Goal: Information Seeking & Learning: Find specific fact

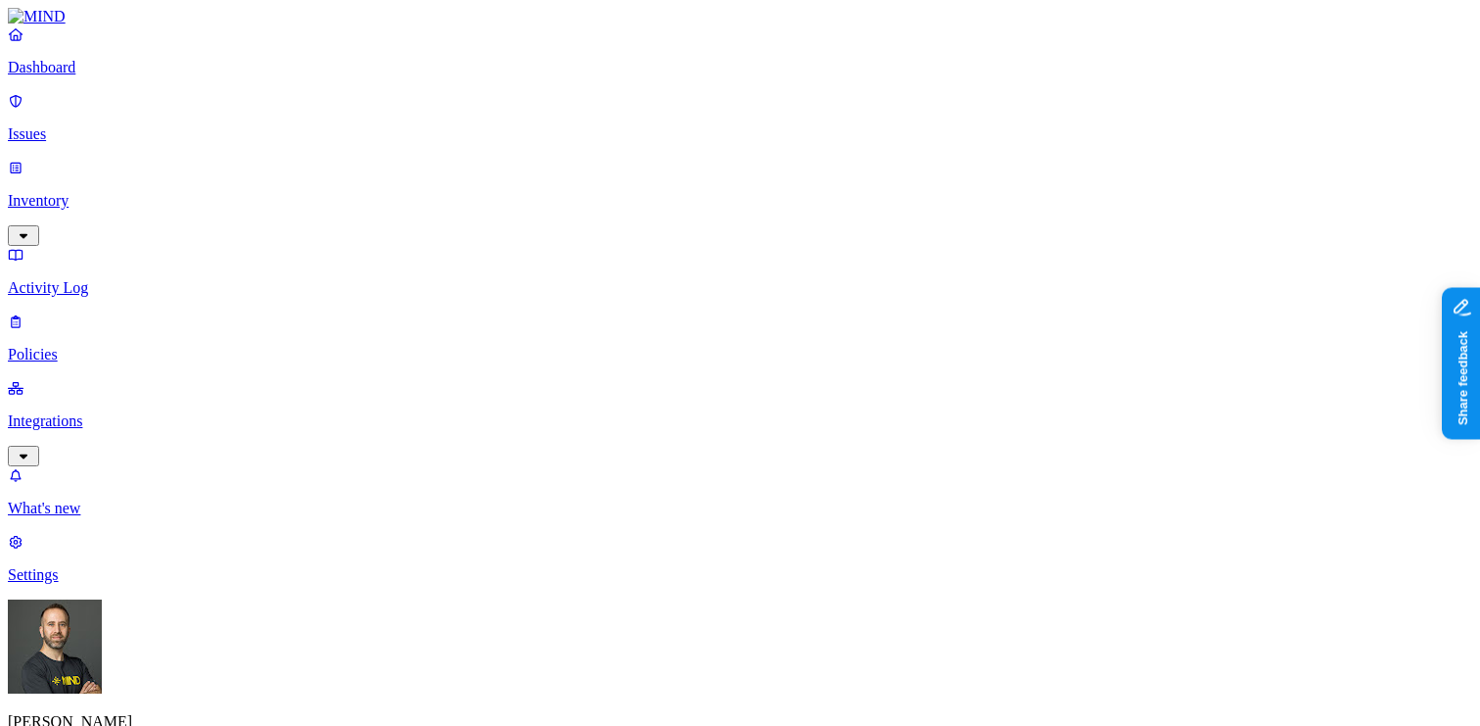
click at [115, 192] on p "Inventory" at bounding box center [740, 201] width 1465 height 18
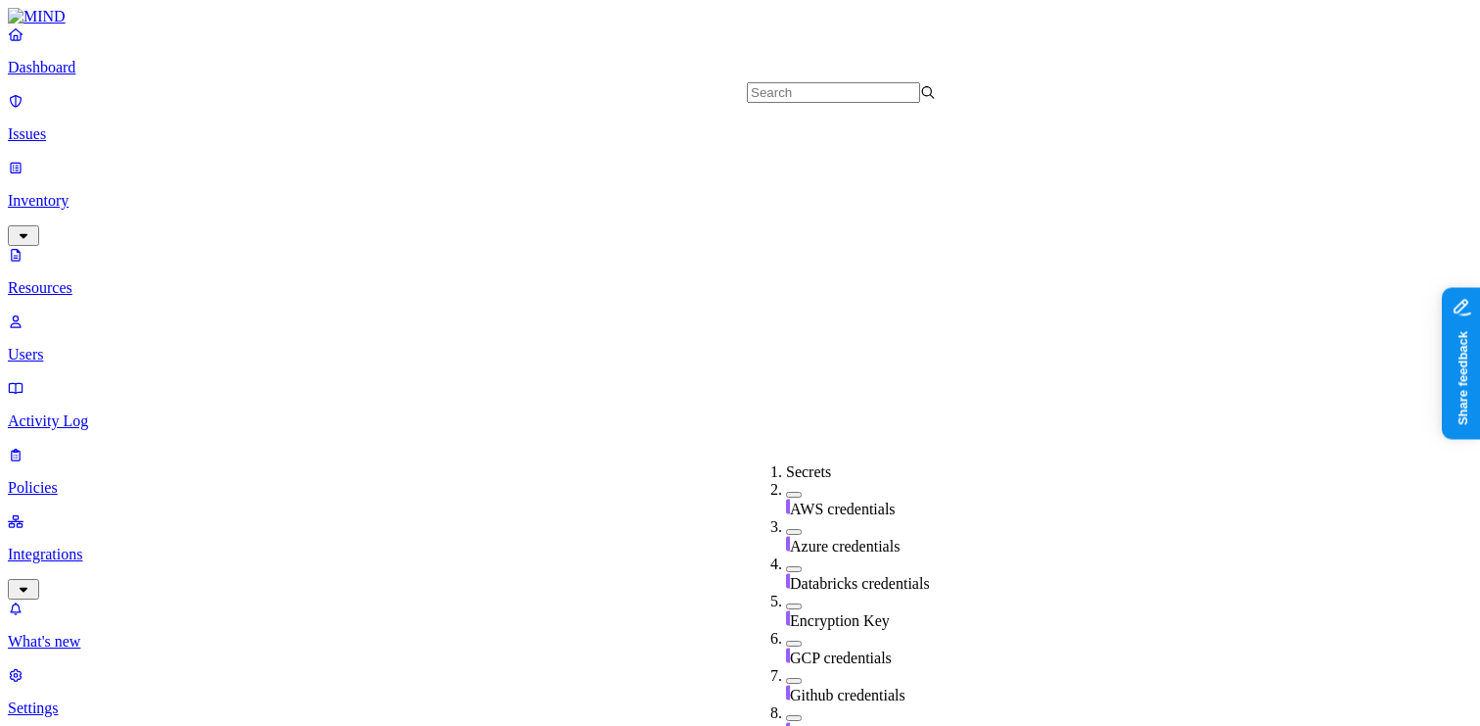
scroll to position [456, 0]
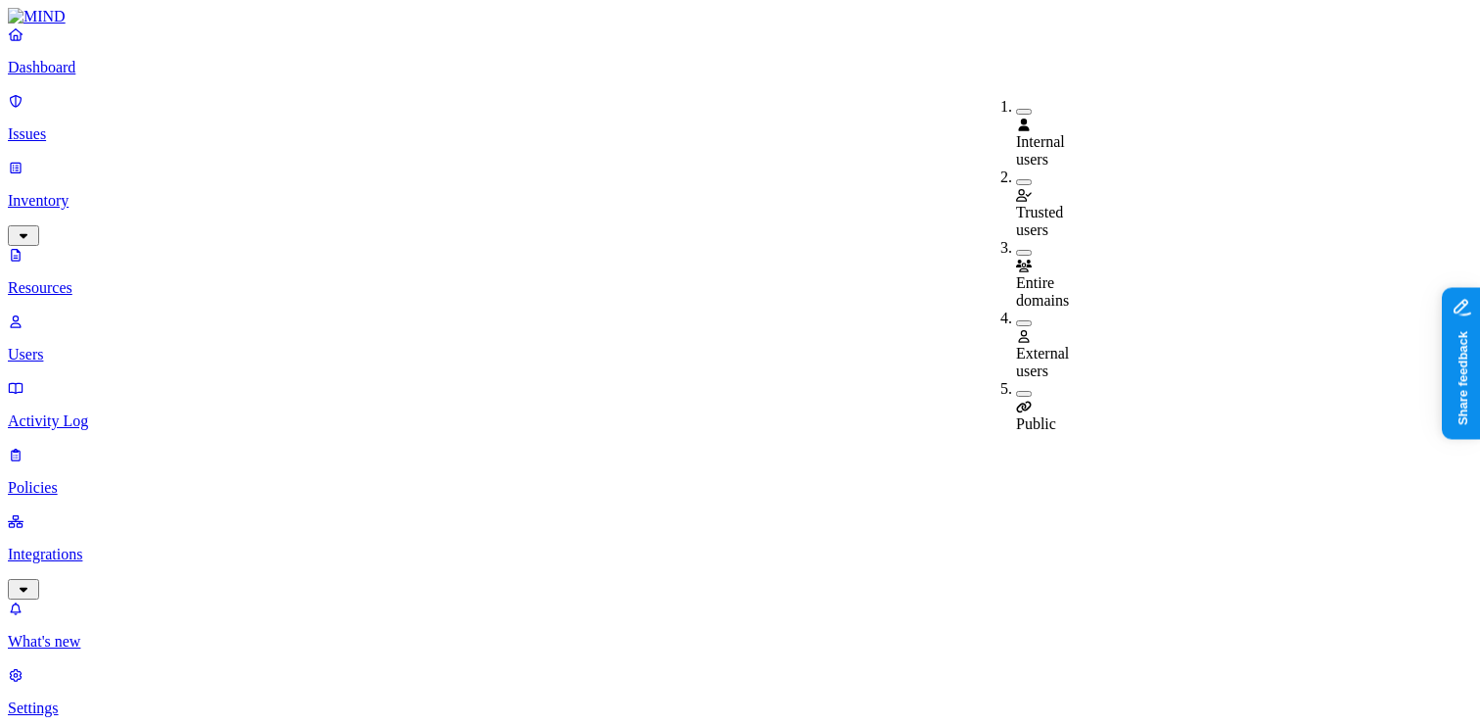
click at [1016, 320] on button "button" at bounding box center [1024, 323] width 16 height 6
click at [1016, 394] on button "button" at bounding box center [1024, 397] width 16 height 6
click at [1016, 309] on button "button" at bounding box center [1024, 319] width 16 height 21
click at [1016, 380] on button "button" at bounding box center [1024, 390] width 16 height 21
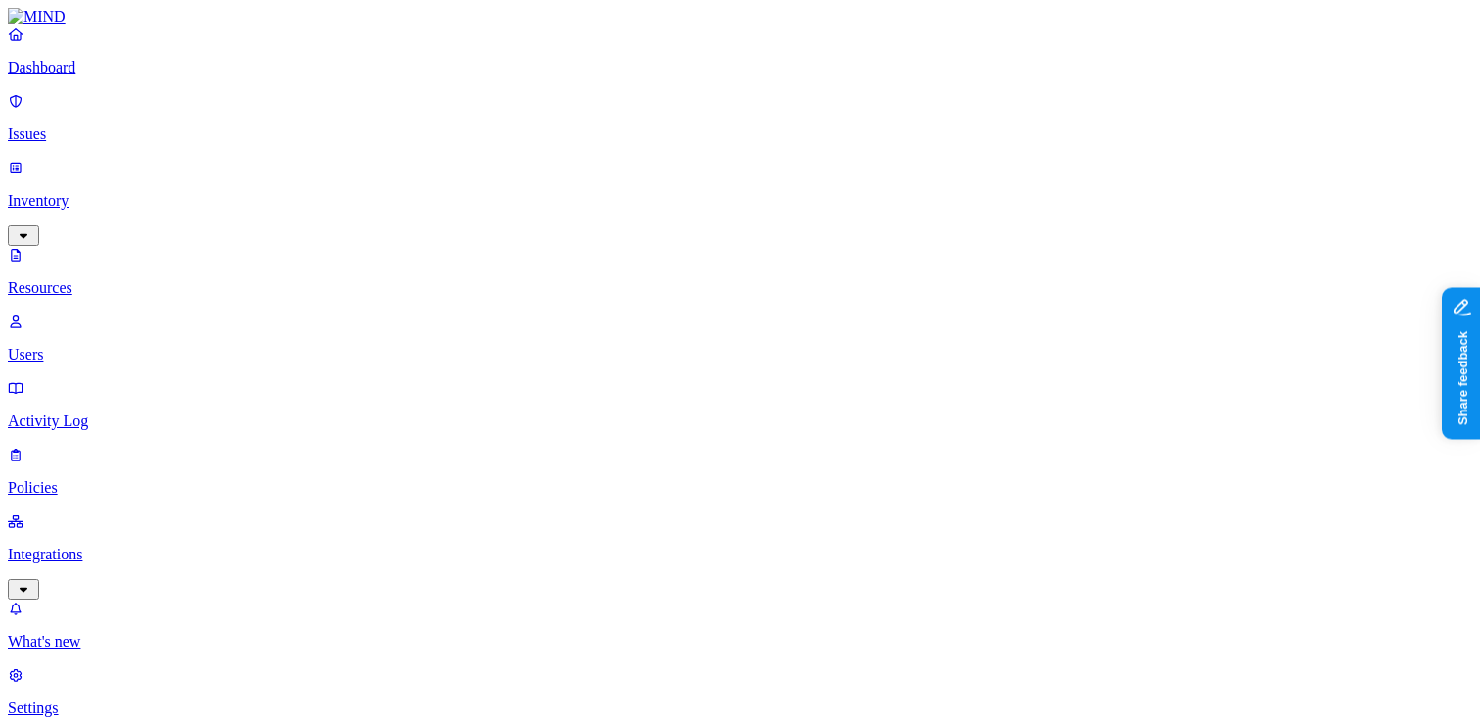
click at [86, 479] on p "Policies" at bounding box center [740, 488] width 1465 height 18
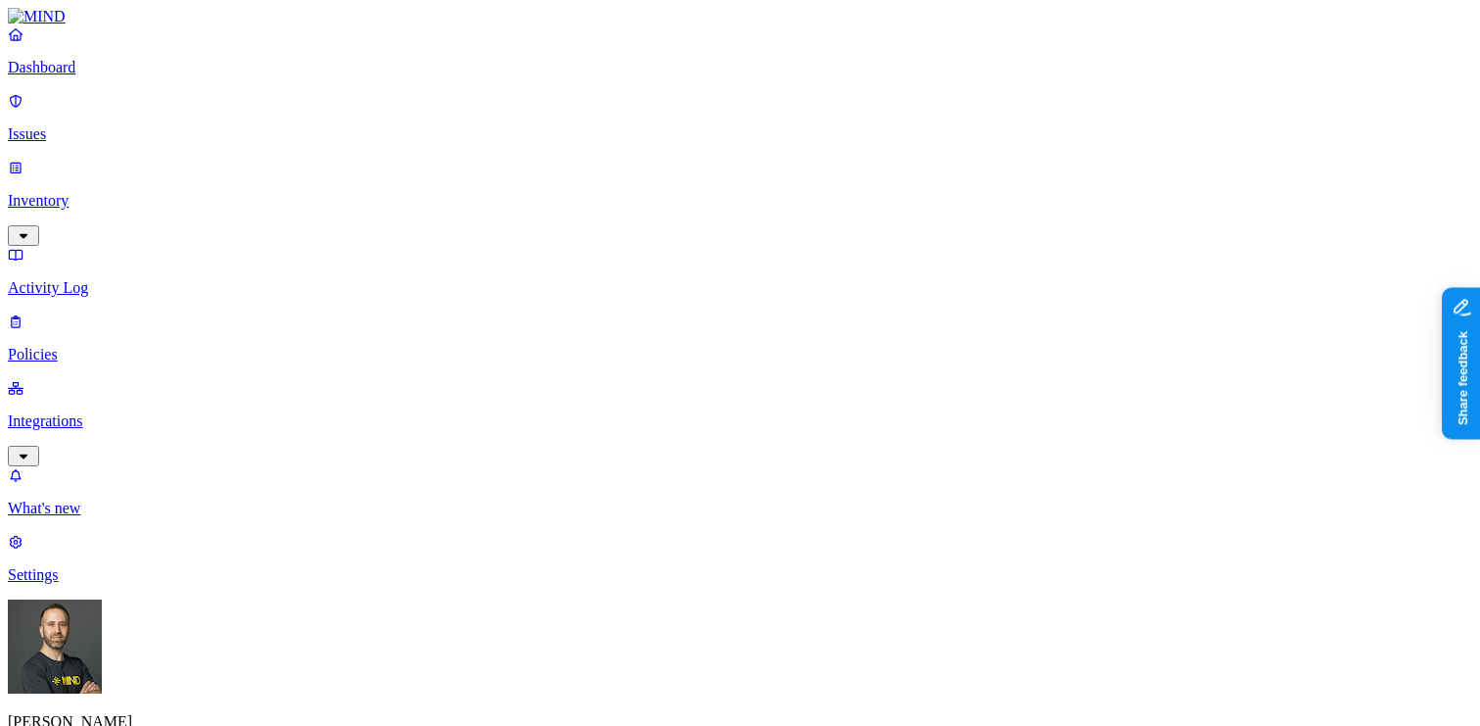
type input "pass"
click at [136, 192] on p "Inventory" at bounding box center [740, 201] width 1465 height 18
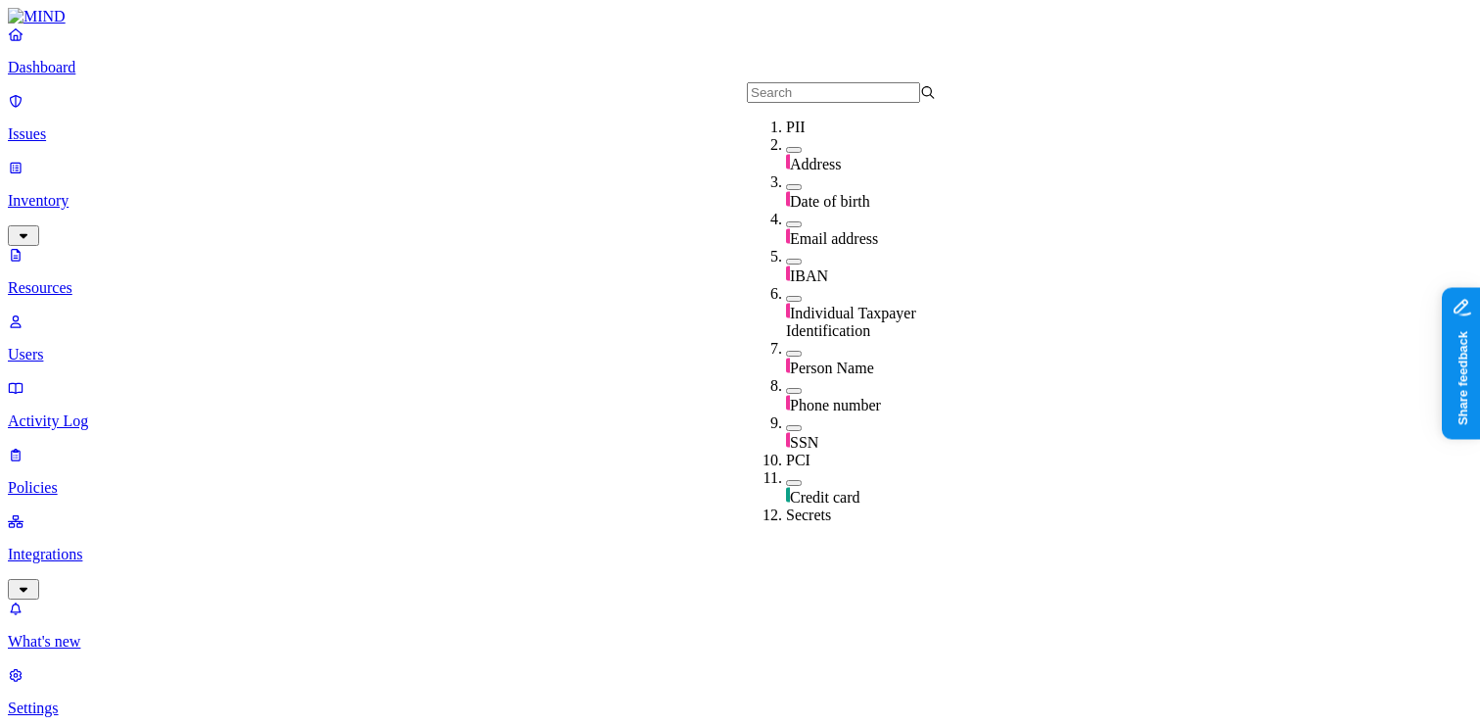
click at [803, 102] on input "text" at bounding box center [833, 92] width 173 height 21
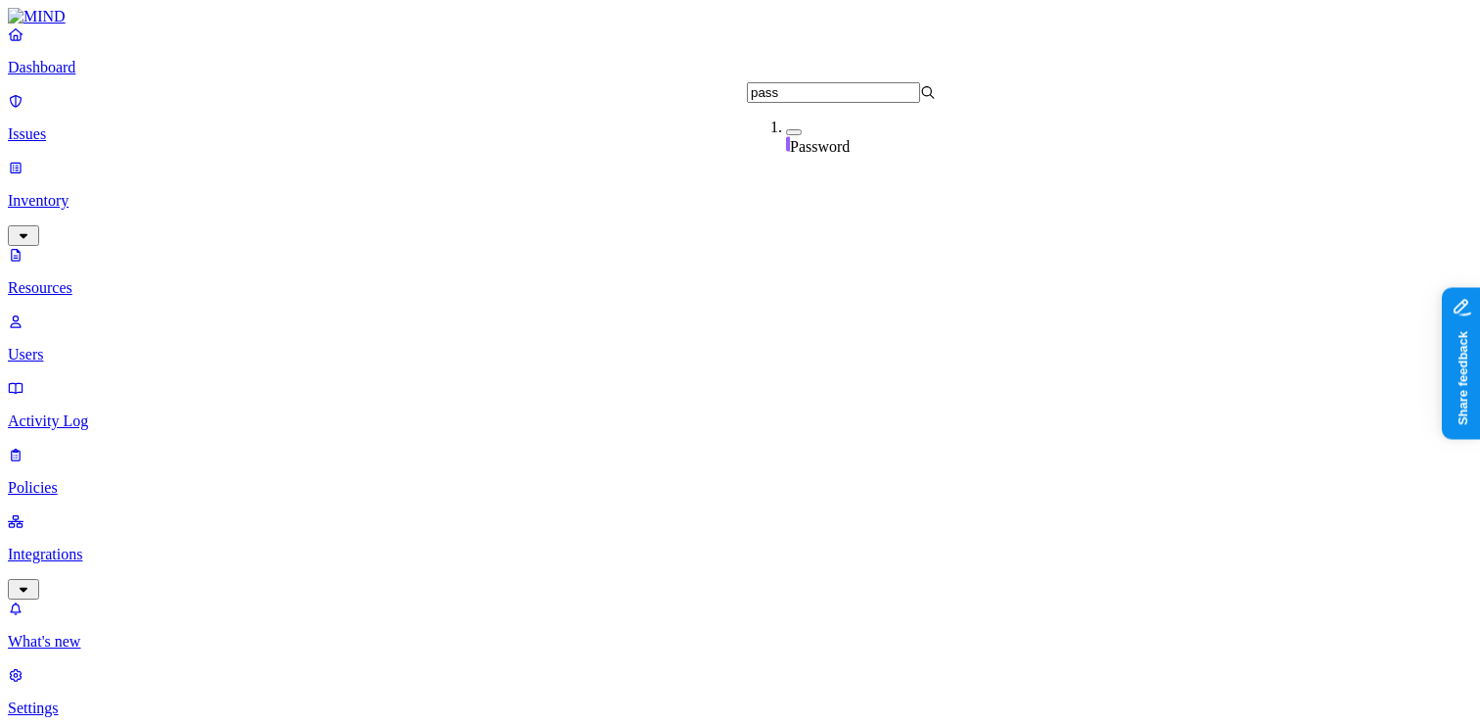
type input "pass"
click at [786, 135] on button "button" at bounding box center [794, 132] width 16 height 6
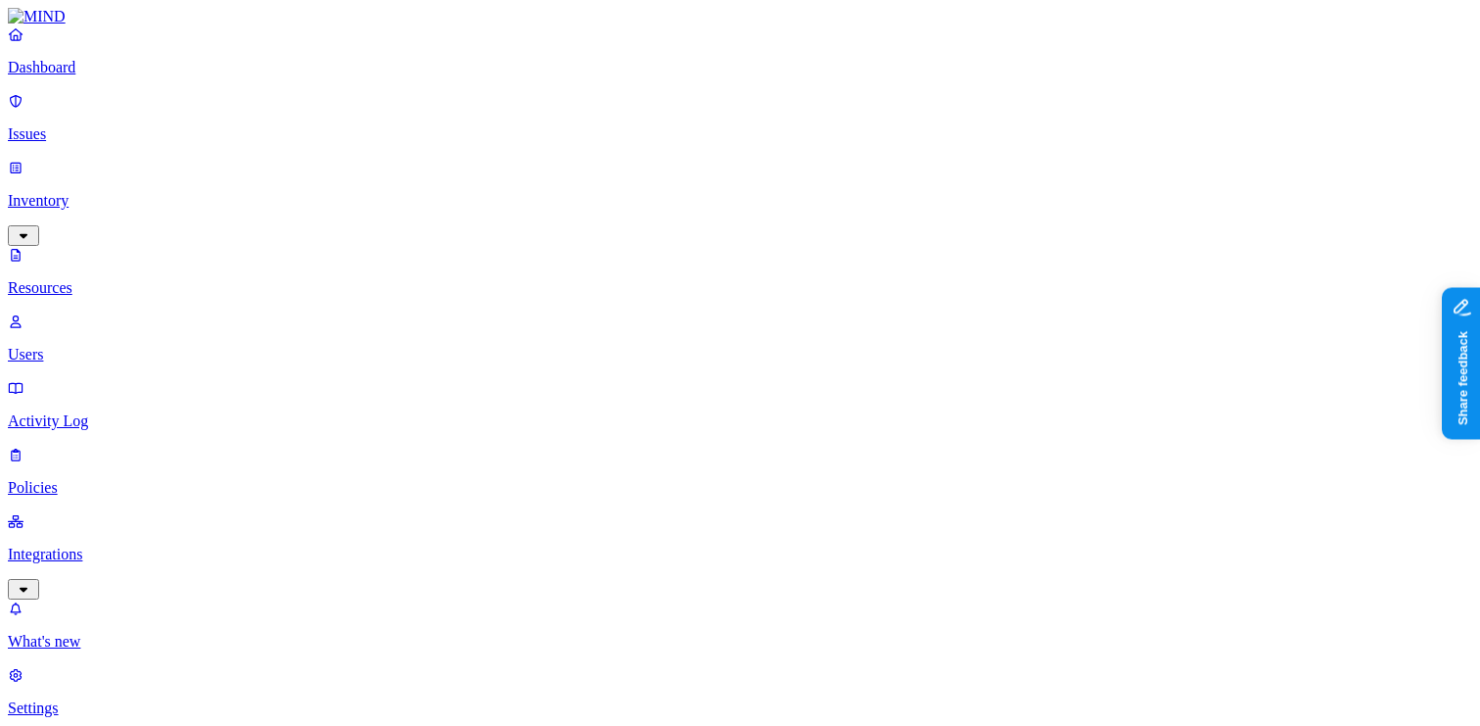
drag, startPoint x: 495, startPoint y: 135, endPoint x: 617, endPoint y: 154, distance: 122.8
drag, startPoint x: 617, startPoint y: 140, endPoint x: 670, endPoint y: 144, distance: 53.0
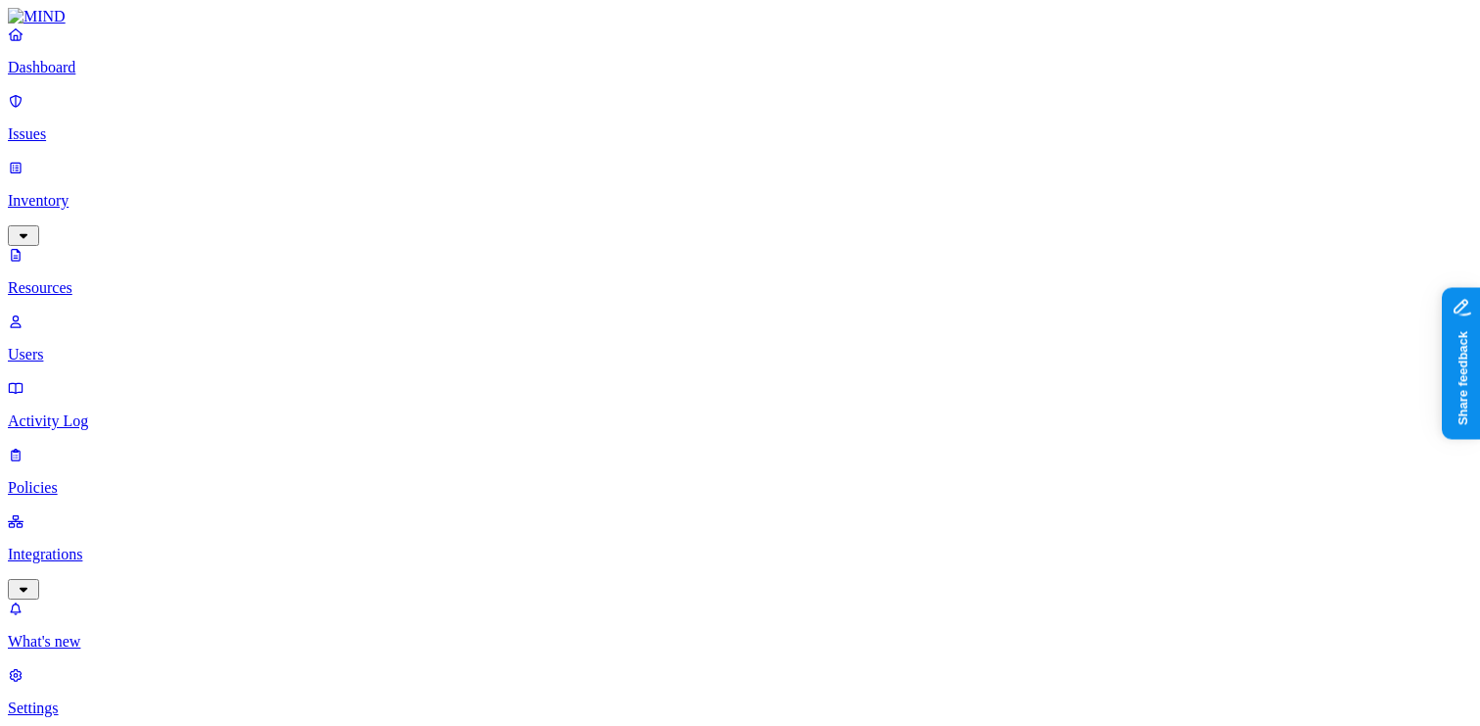
scroll to position [94, 0]
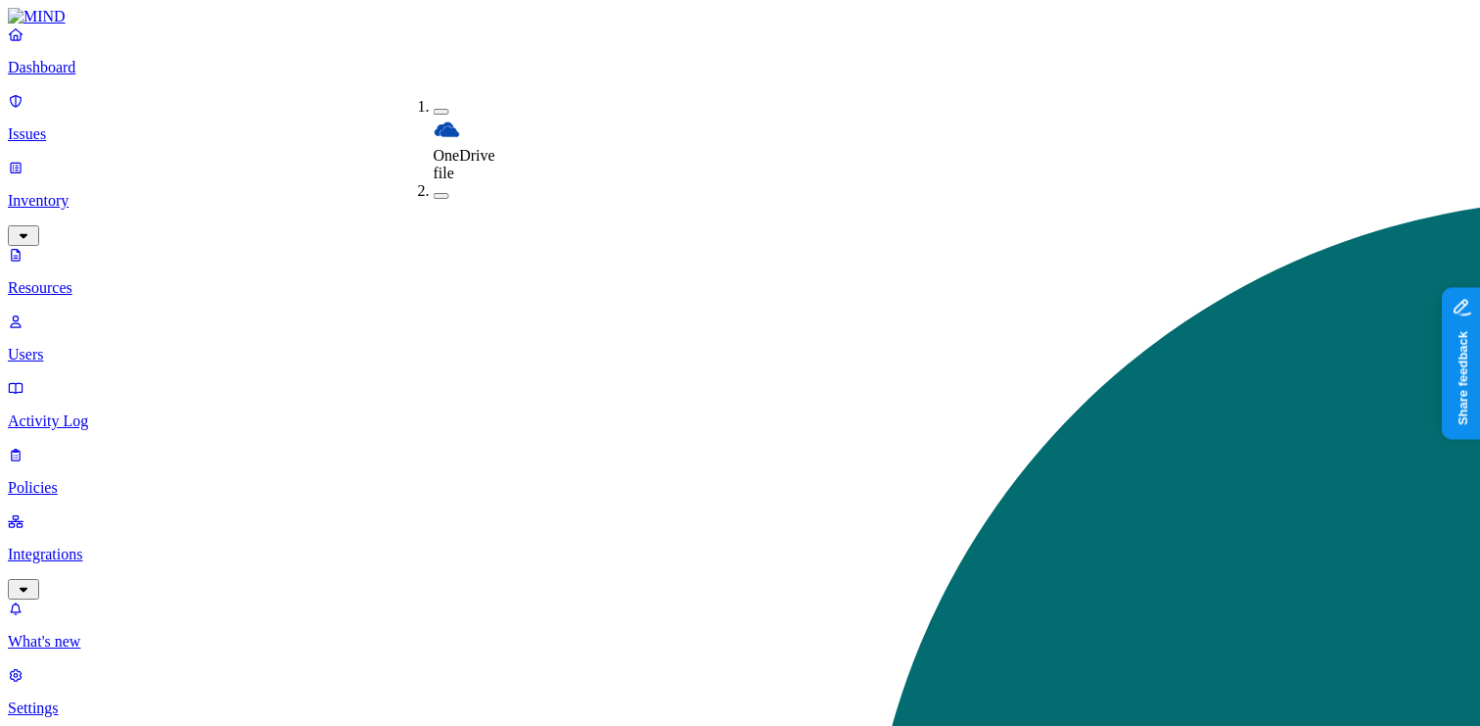
click at [434, 109] on button "button" at bounding box center [442, 112] width 16 height 6
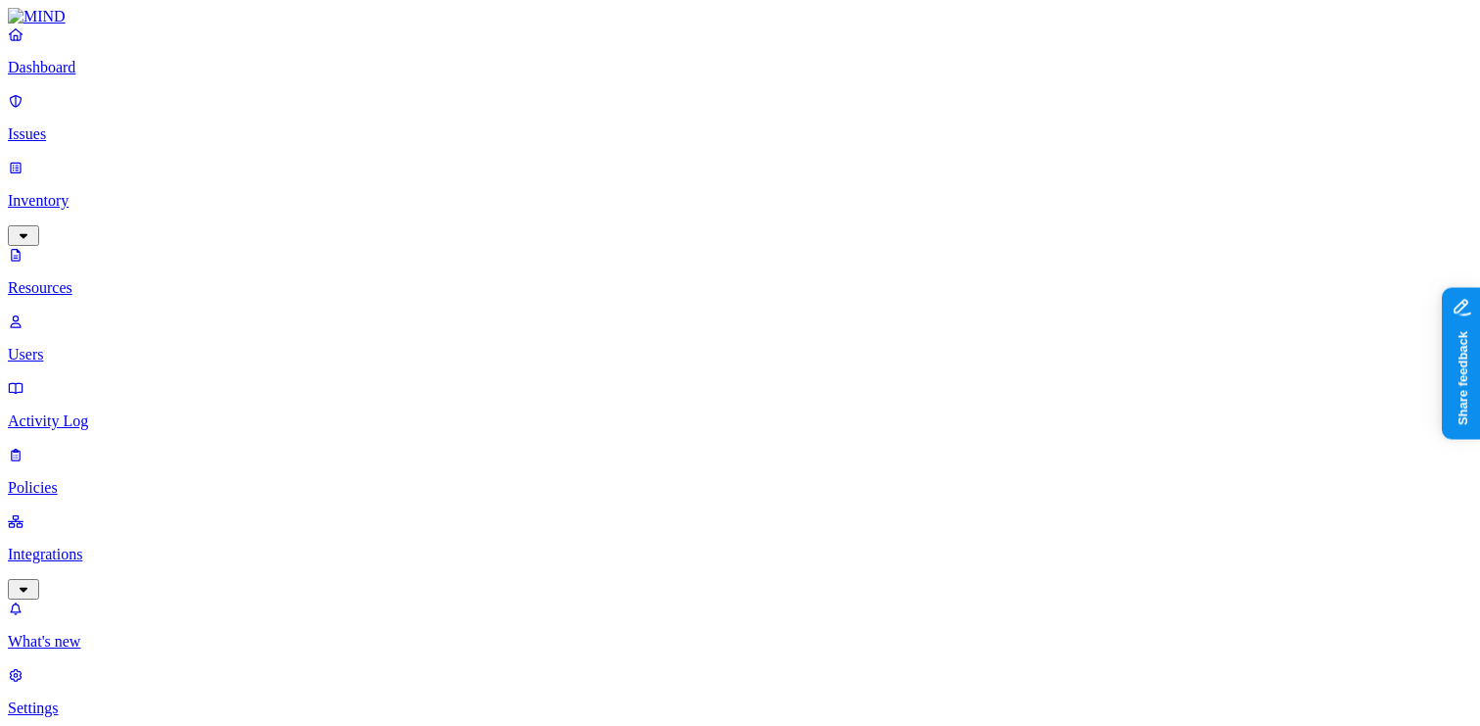
click at [131, 76] on p "Dashboard" at bounding box center [740, 68] width 1465 height 18
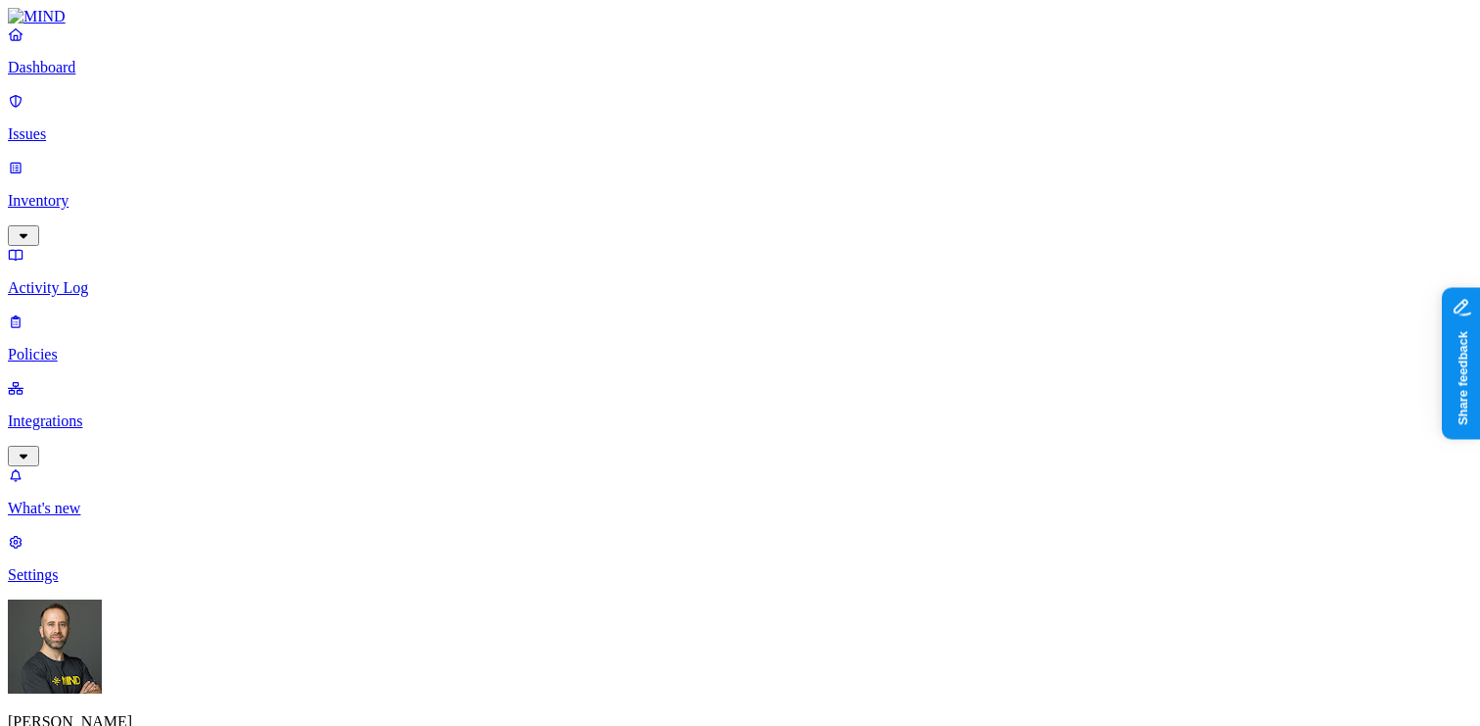
click at [125, 166] on link "Inventory" at bounding box center [740, 201] width 1465 height 84
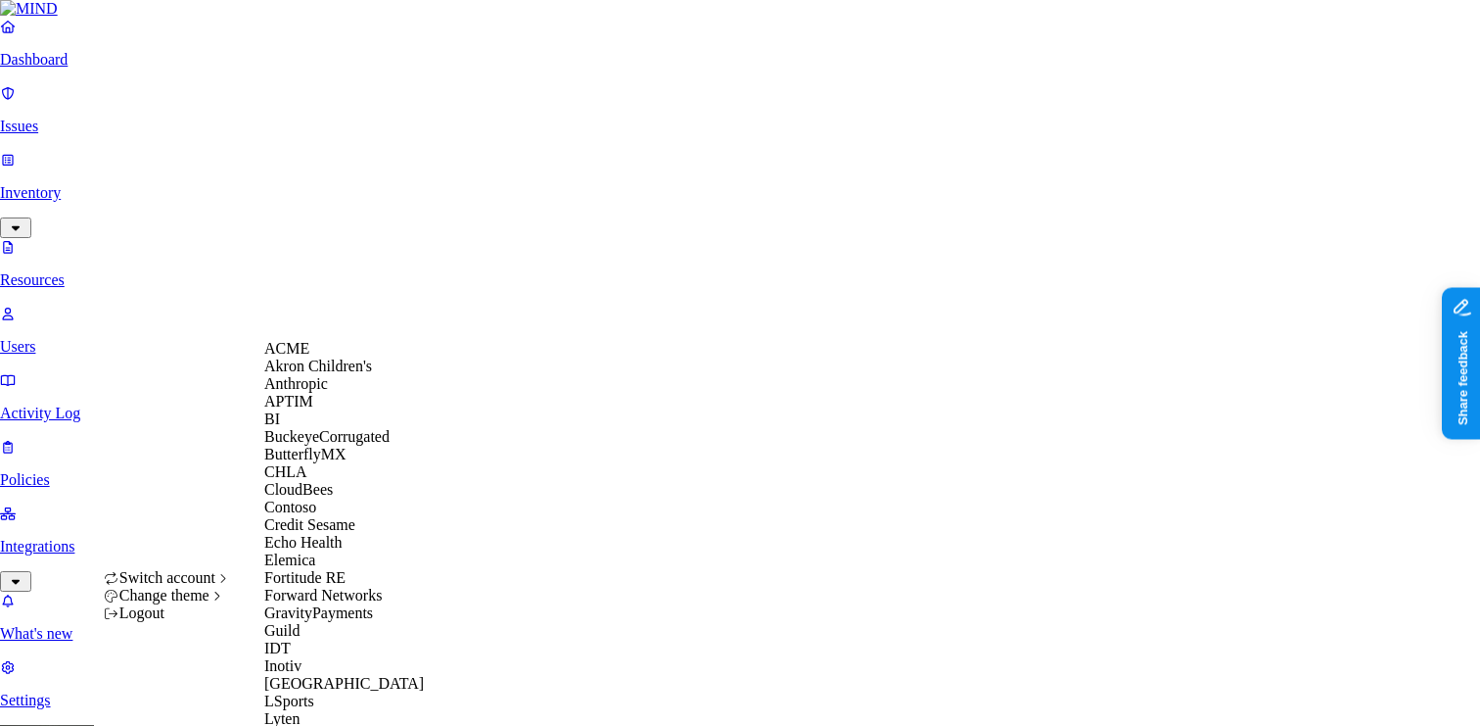
scroll to position [869, 0]
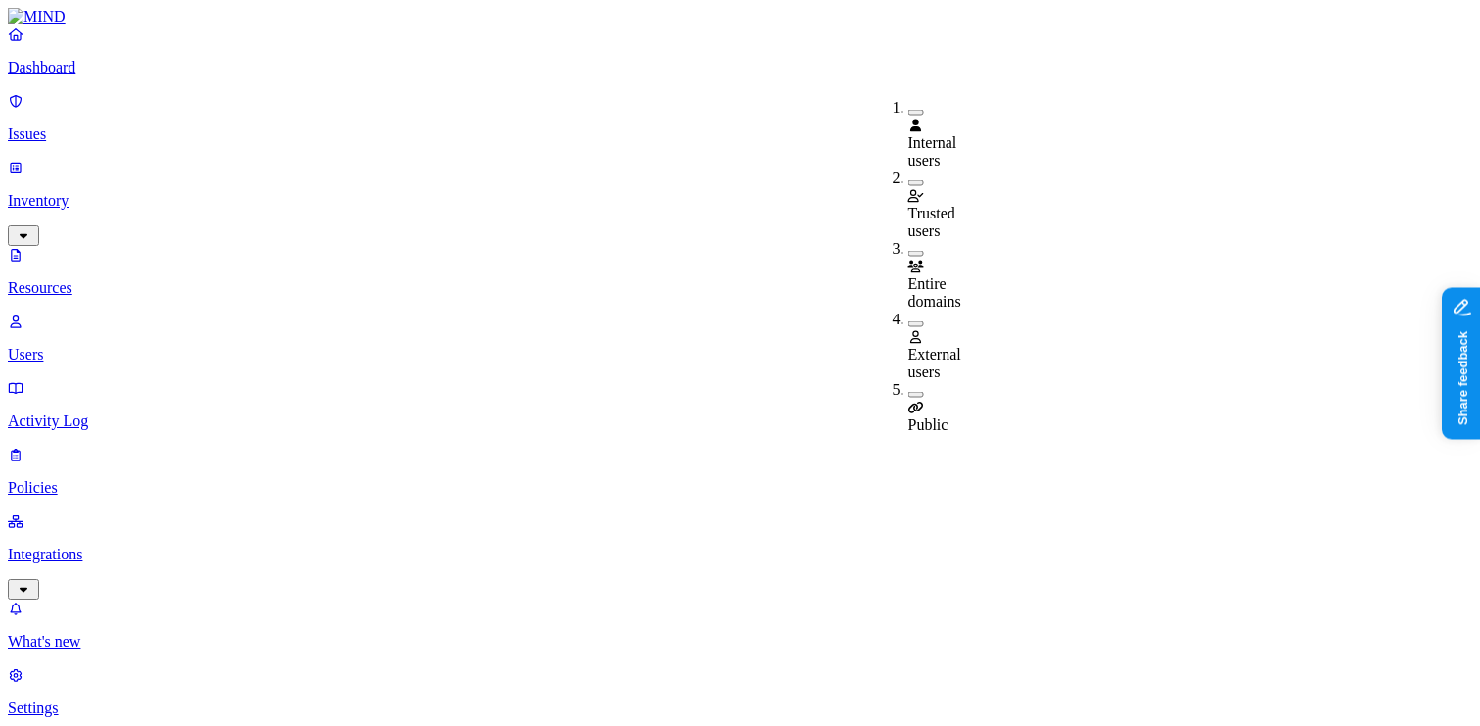
click at [909, 321] on button "button" at bounding box center [917, 324] width 16 height 6
click at [909, 383] on div "Public" at bounding box center [909, 409] width 0 height 53
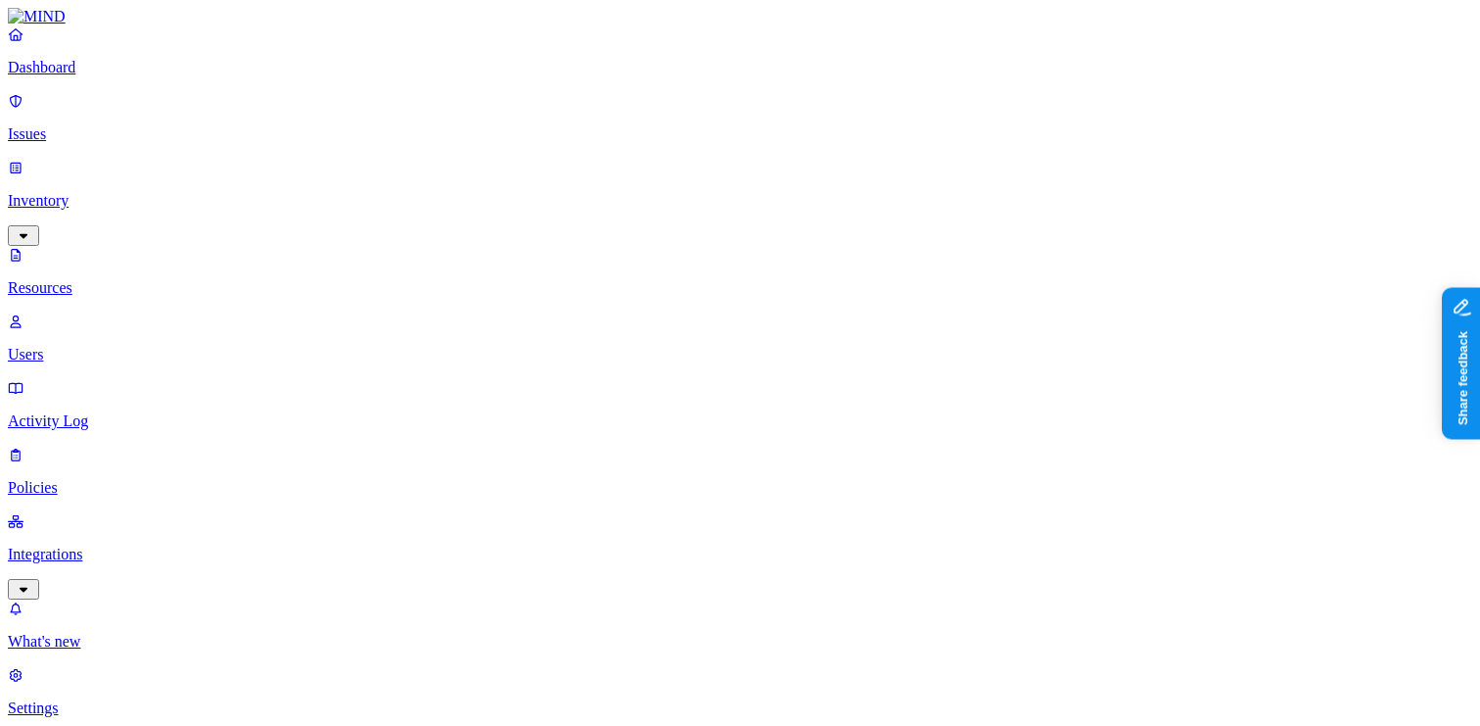
click at [585, 273] on button "button" at bounding box center [593, 276] width 16 height 6
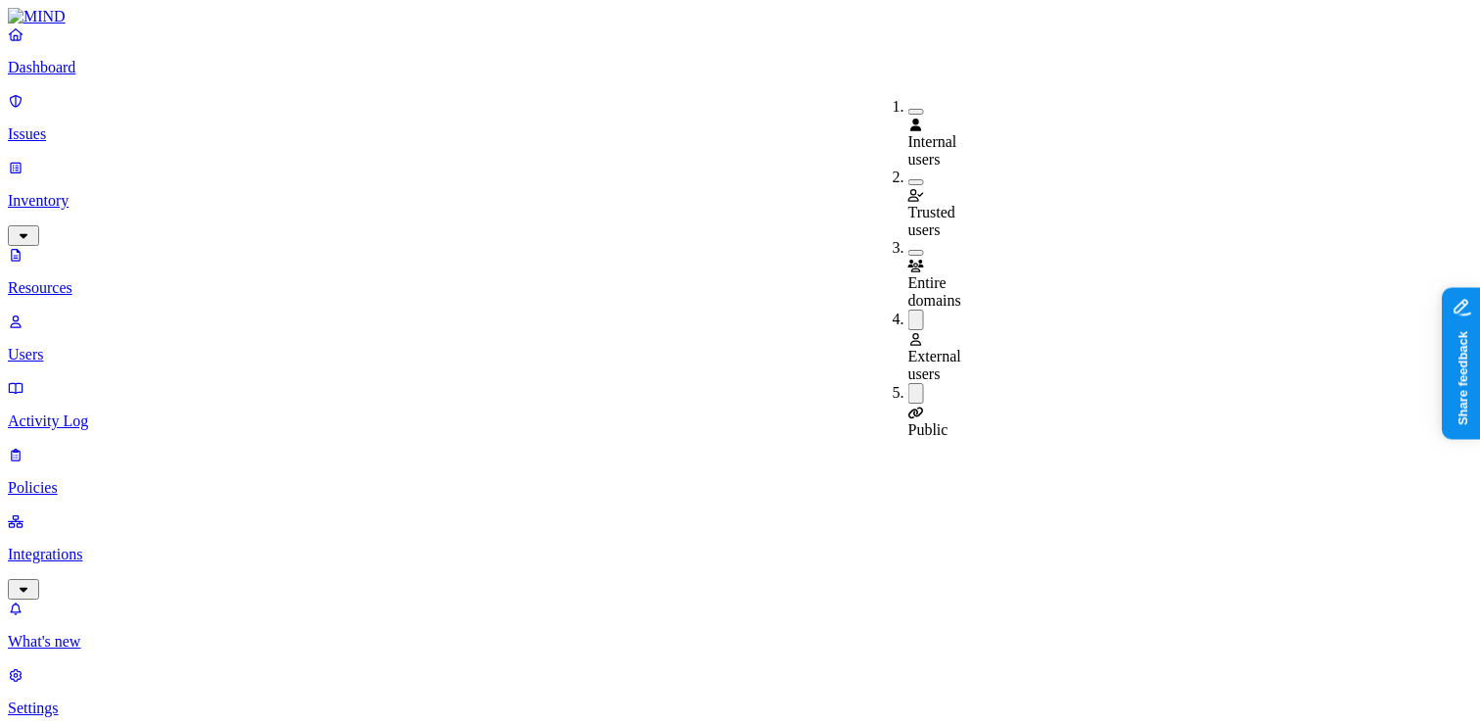
click at [909, 309] on button "button" at bounding box center [917, 319] width 16 height 21
click at [909, 380] on button "button" at bounding box center [917, 390] width 16 height 21
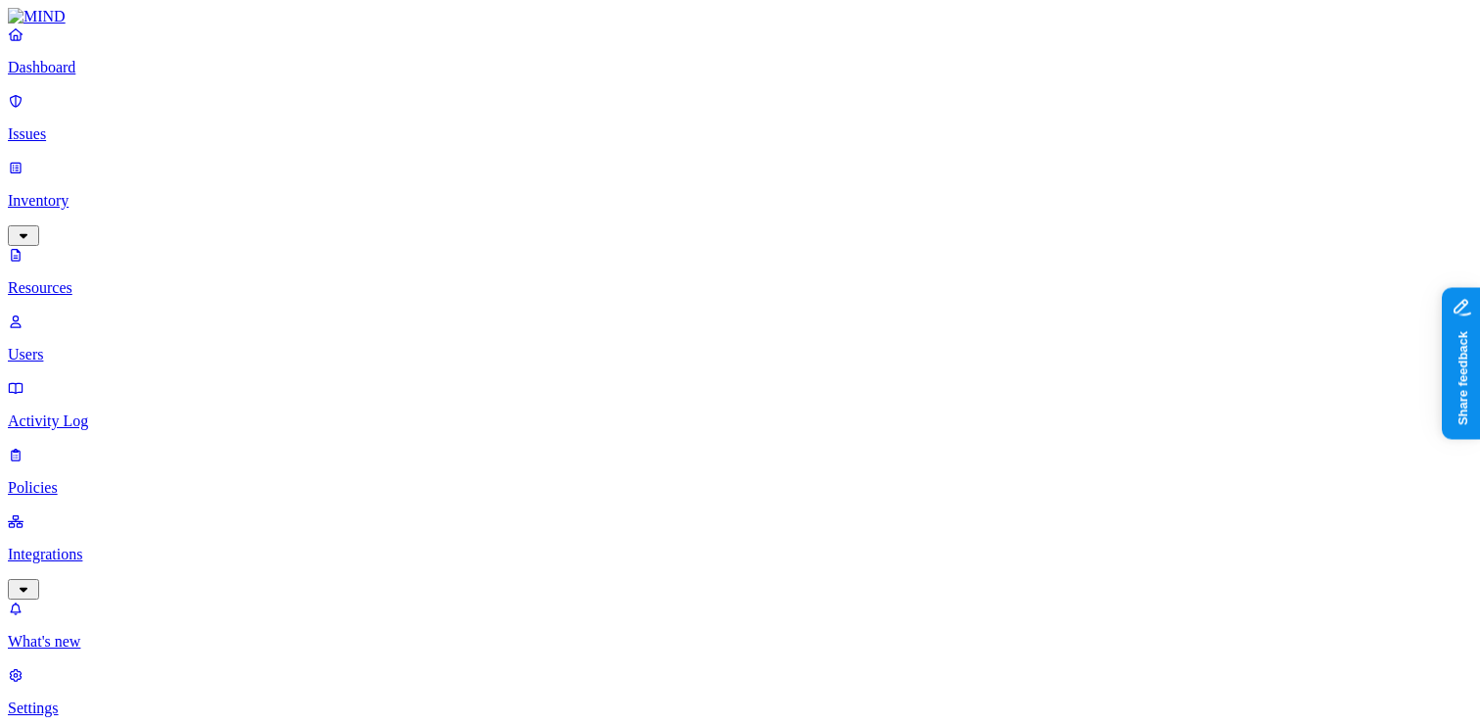
click at [585, 263] on button "button" at bounding box center [593, 273] width 16 height 21
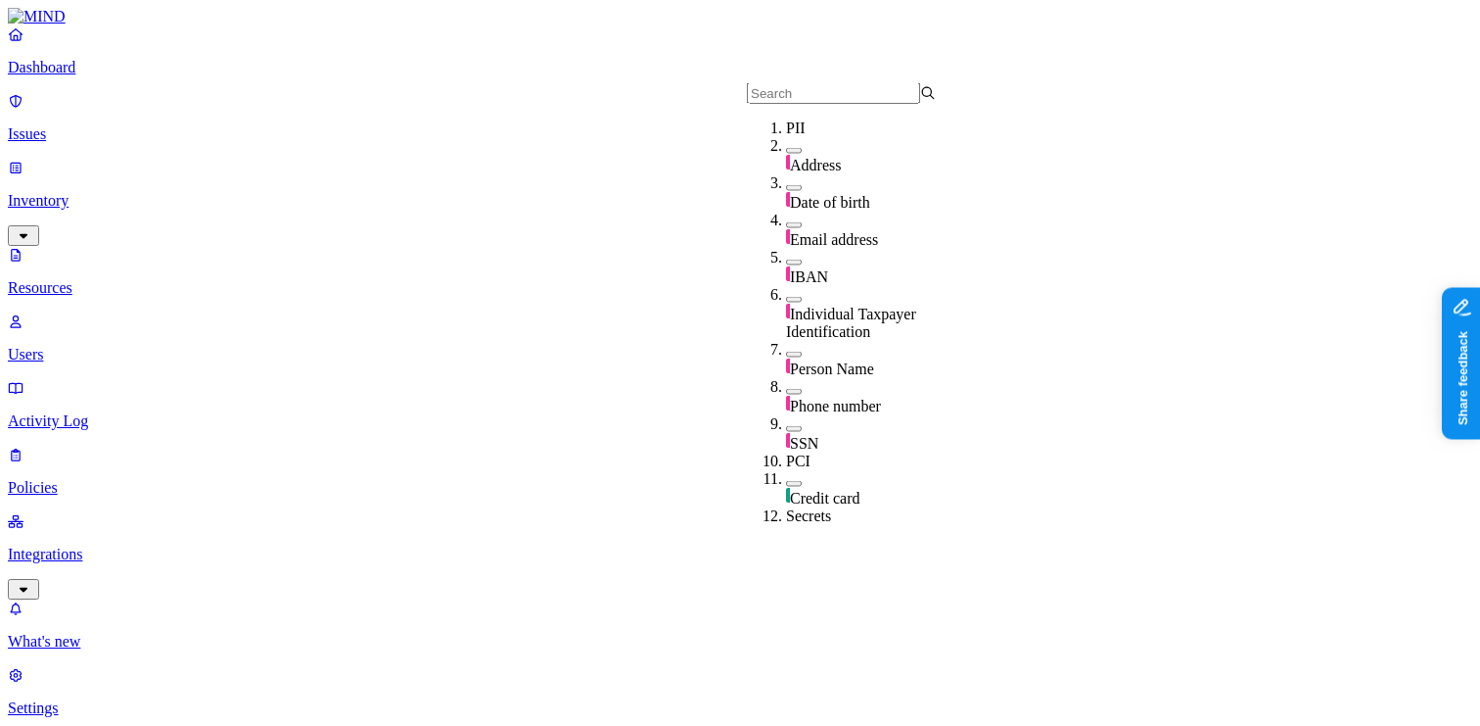
scroll to position [718, 0]
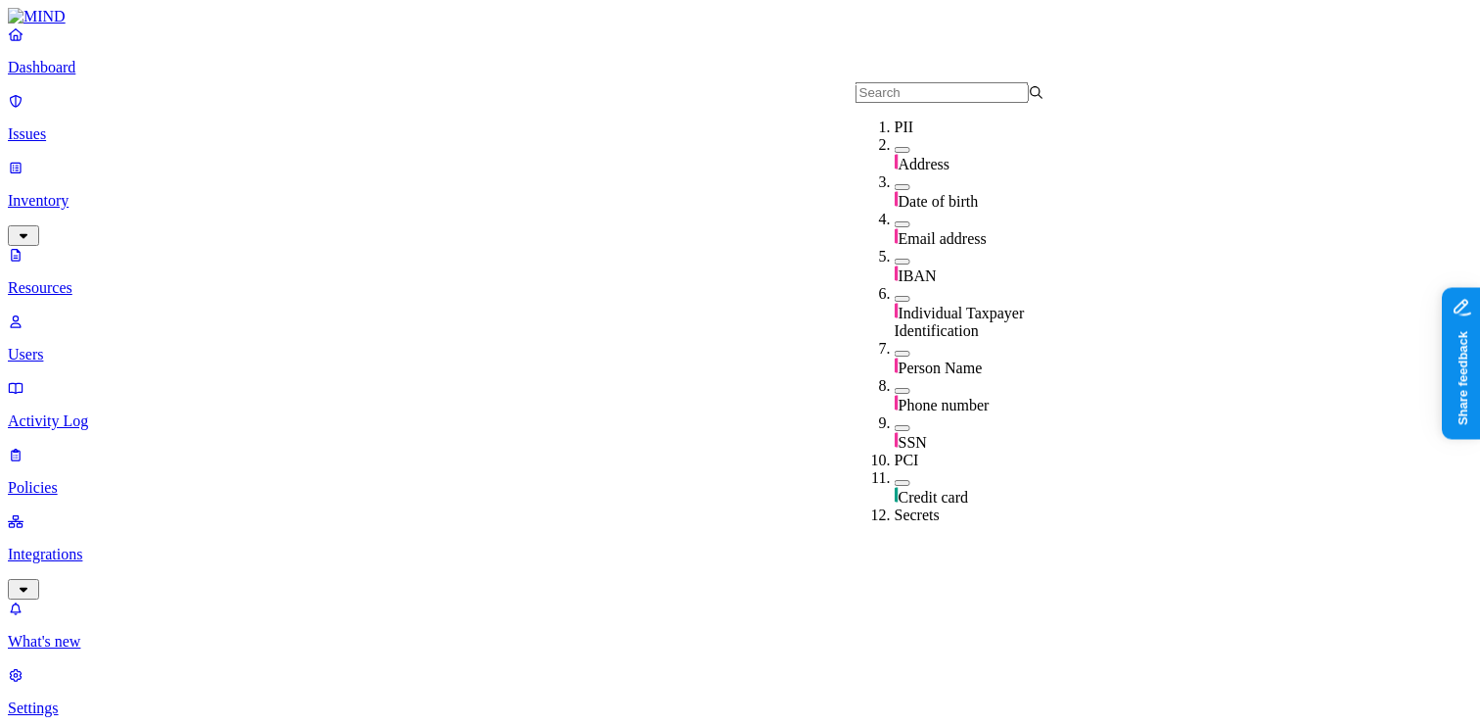
scroll to position [718, 0]
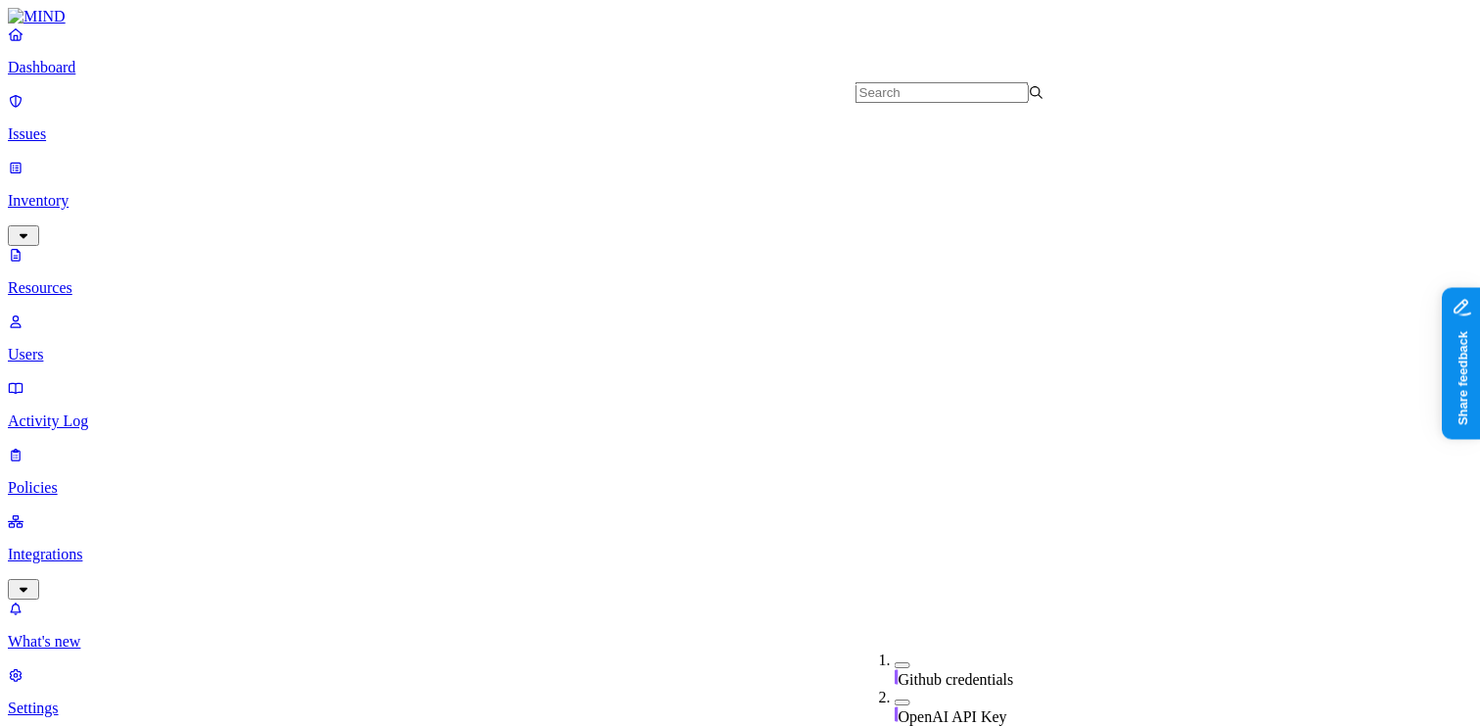
click at [149, 76] on p "Dashboard" at bounding box center [740, 68] width 1465 height 18
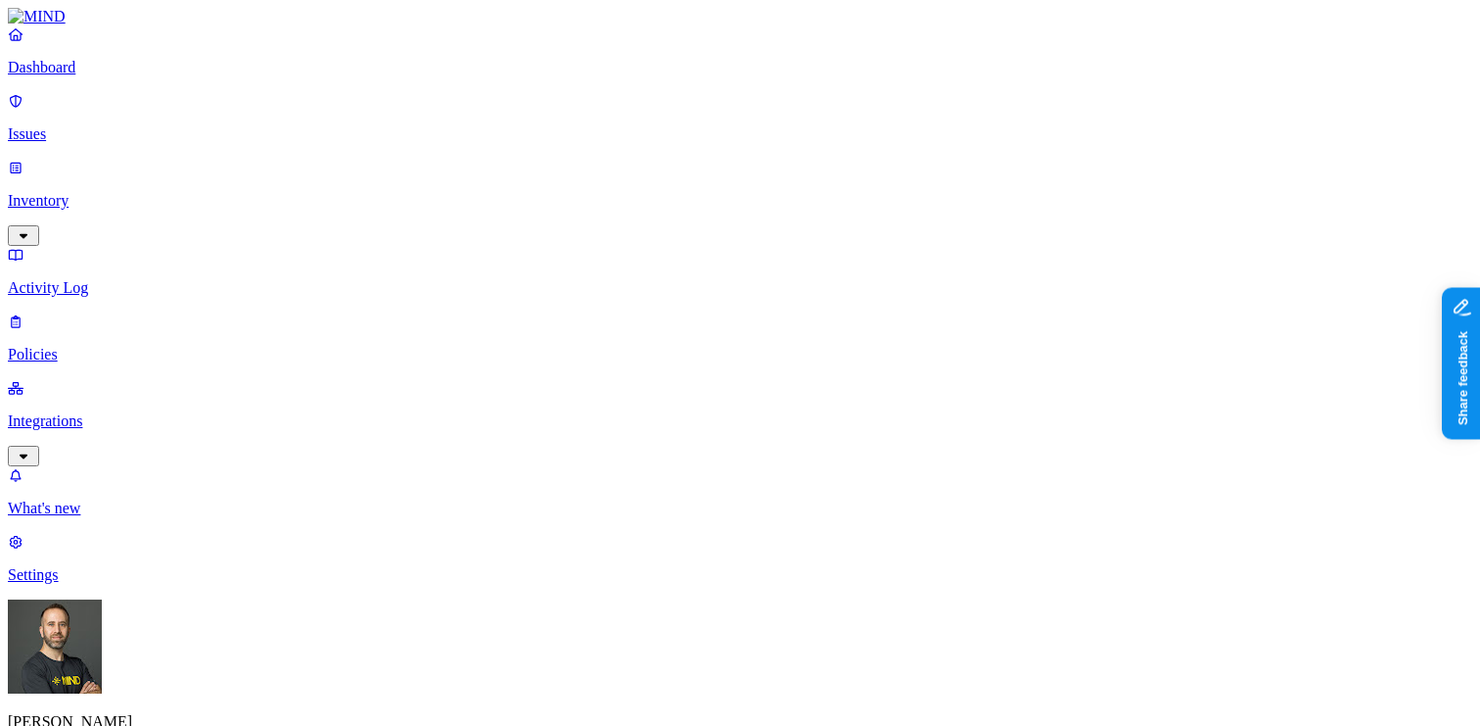
click at [154, 126] on p "Issues" at bounding box center [740, 134] width 1465 height 18
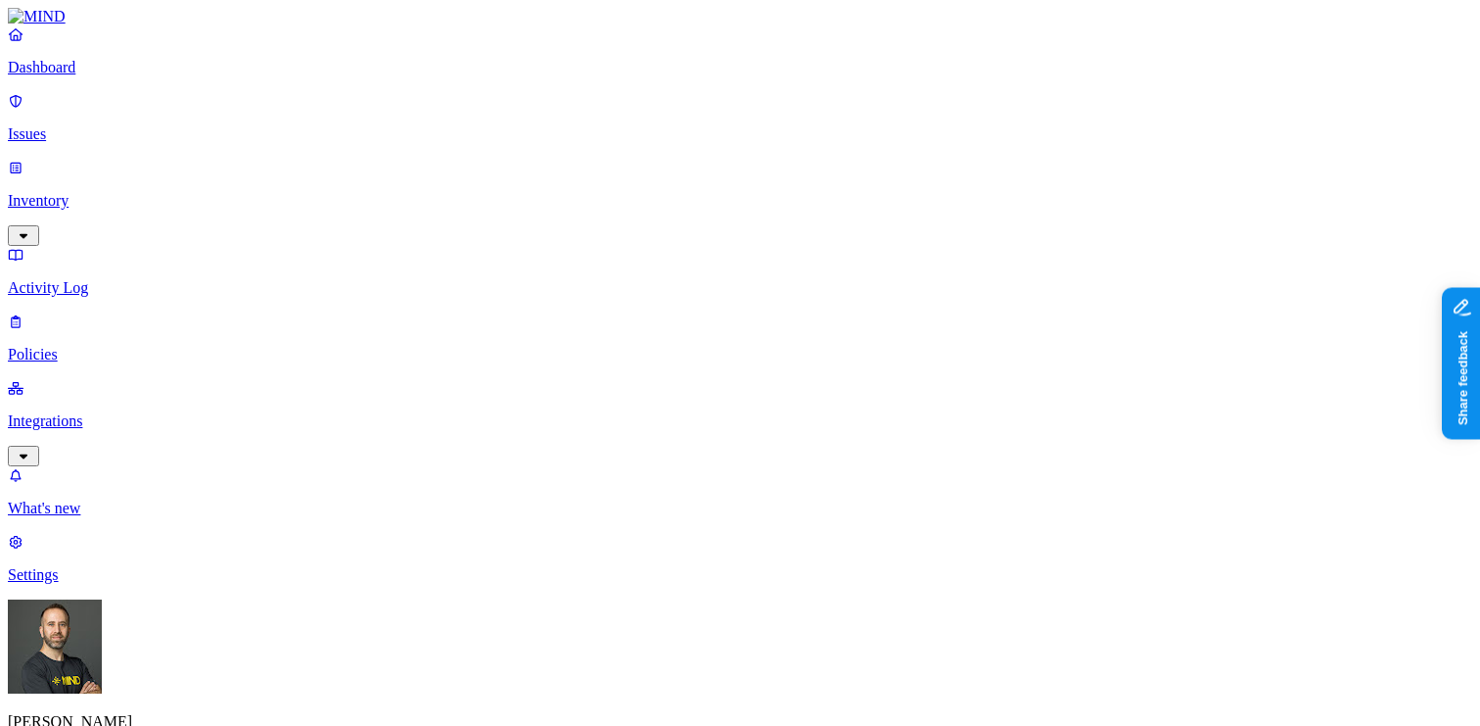
scroll to position [0, 332]
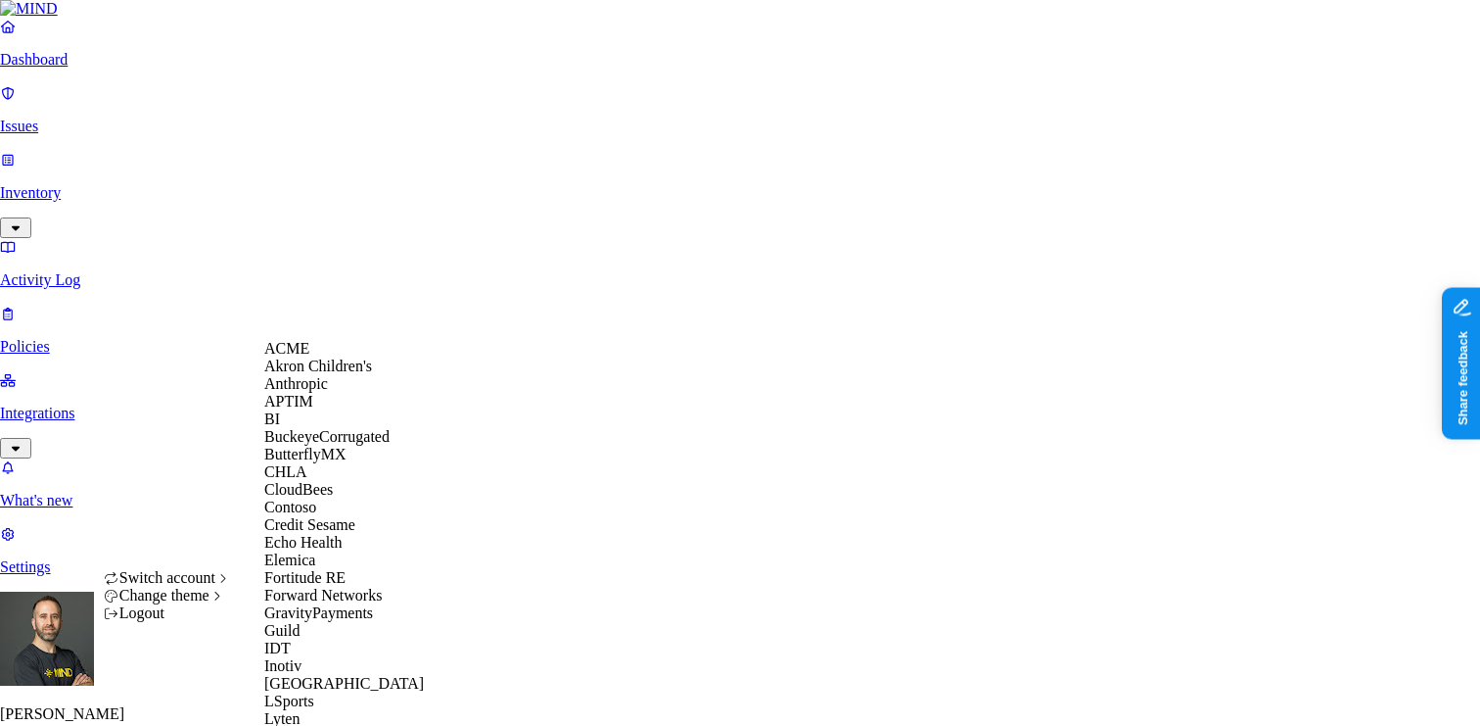
scroll to position [0, 0]
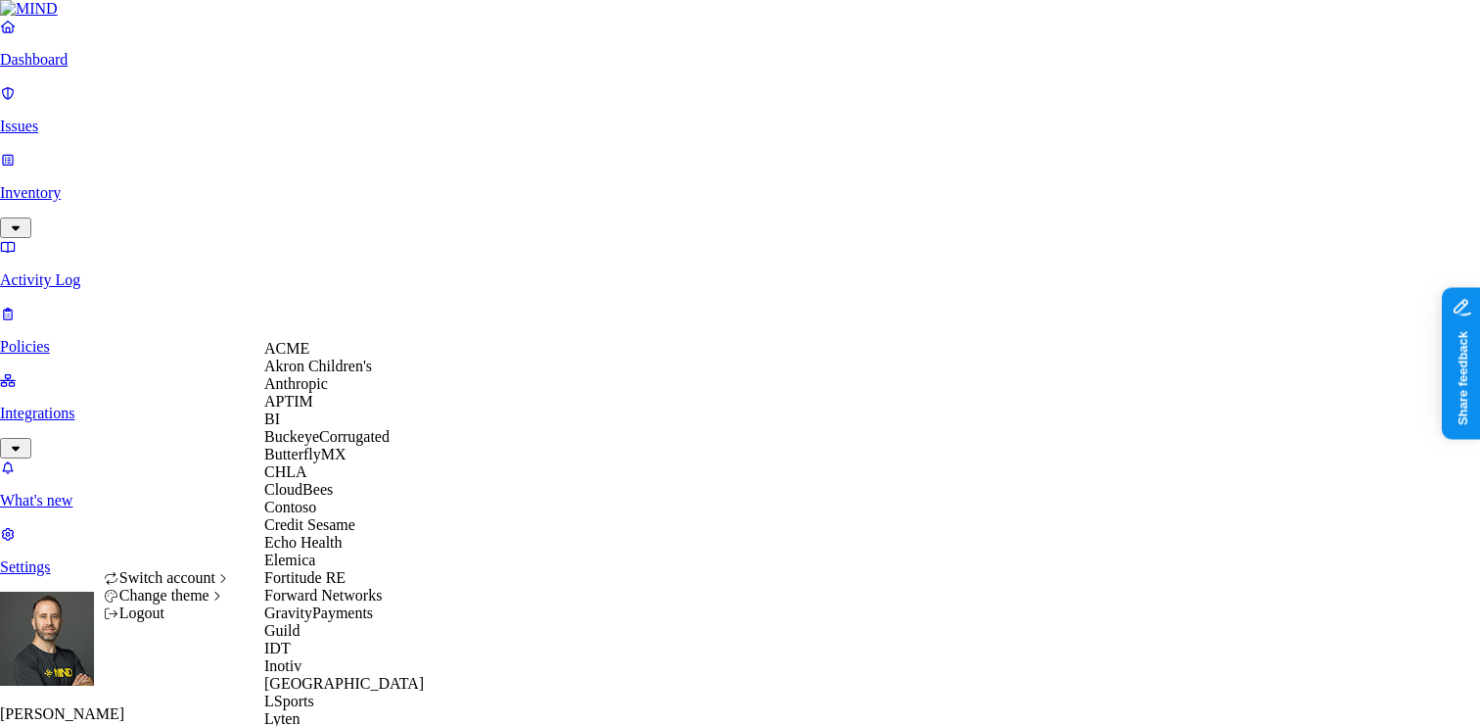
scroll to position [33, 0]
click at [344, 498] on div "CloudBees" at bounding box center [359, 490] width 190 height 18
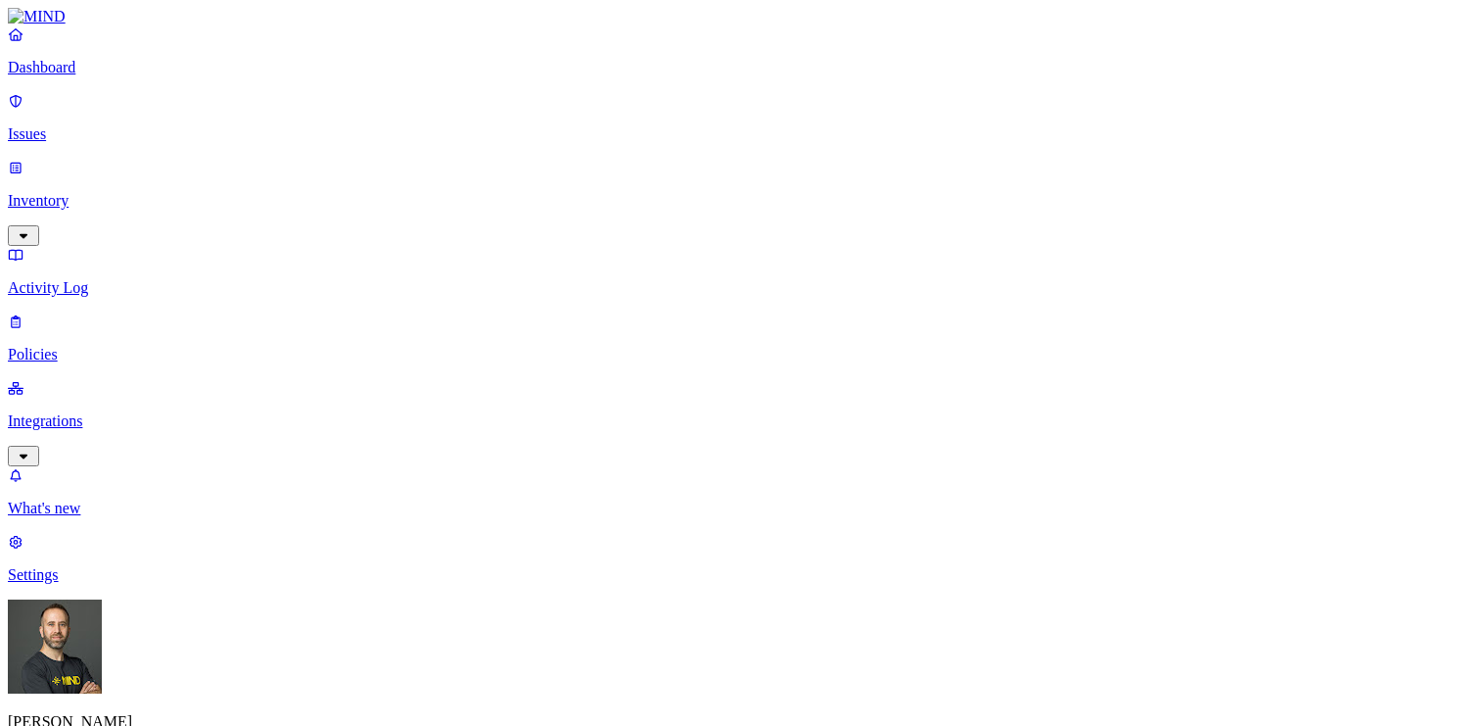
click at [130, 412] on p "Integrations" at bounding box center [740, 421] width 1465 height 18
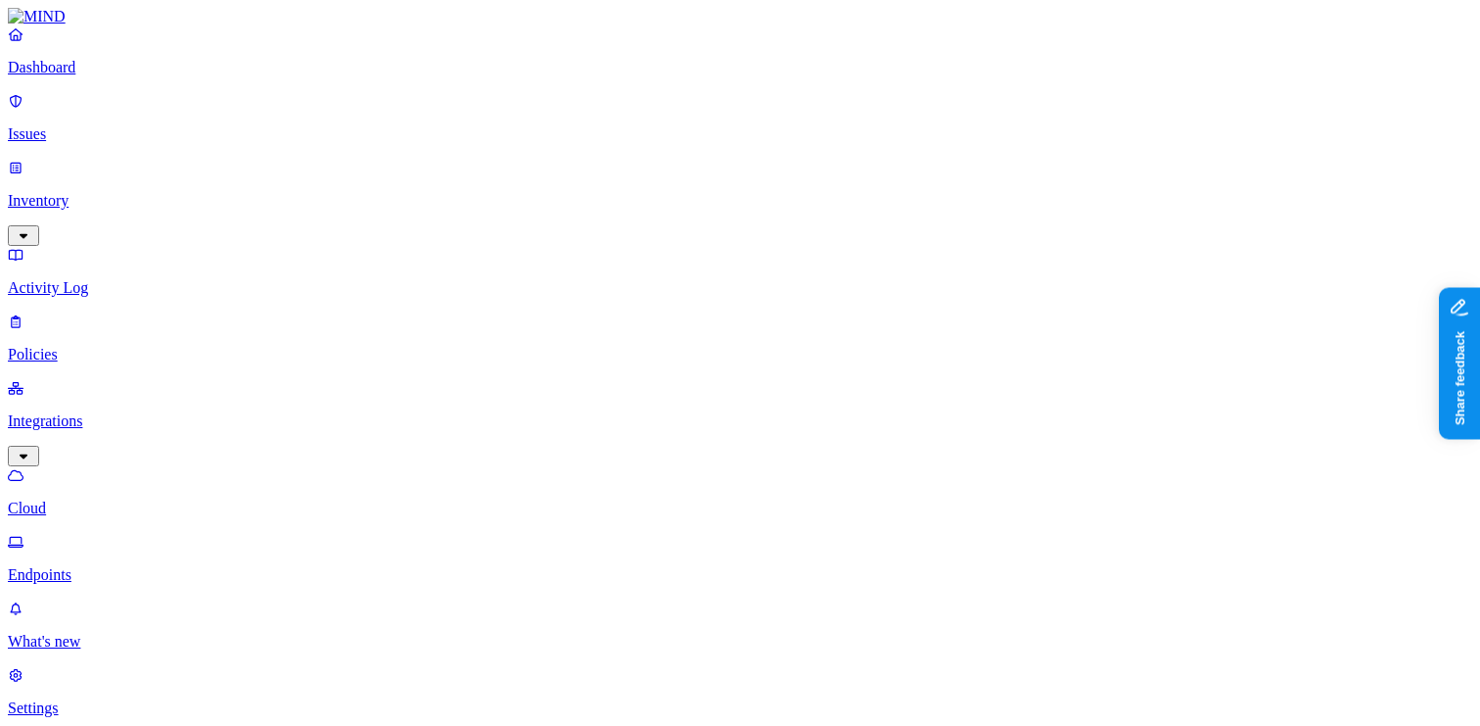
click at [127, 566] on p "Endpoints" at bounding box center [740, 575] width 1465 height 18
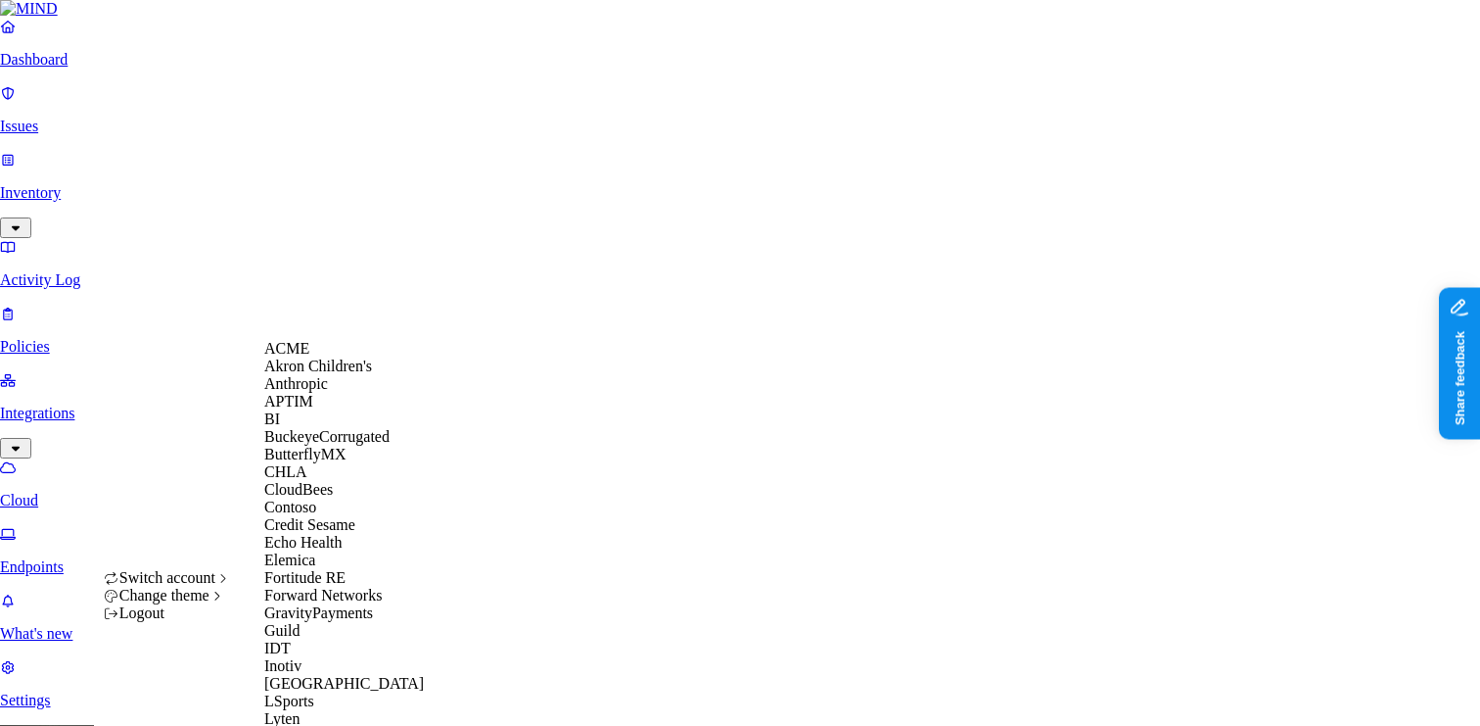
scroll to position [1077, 0]
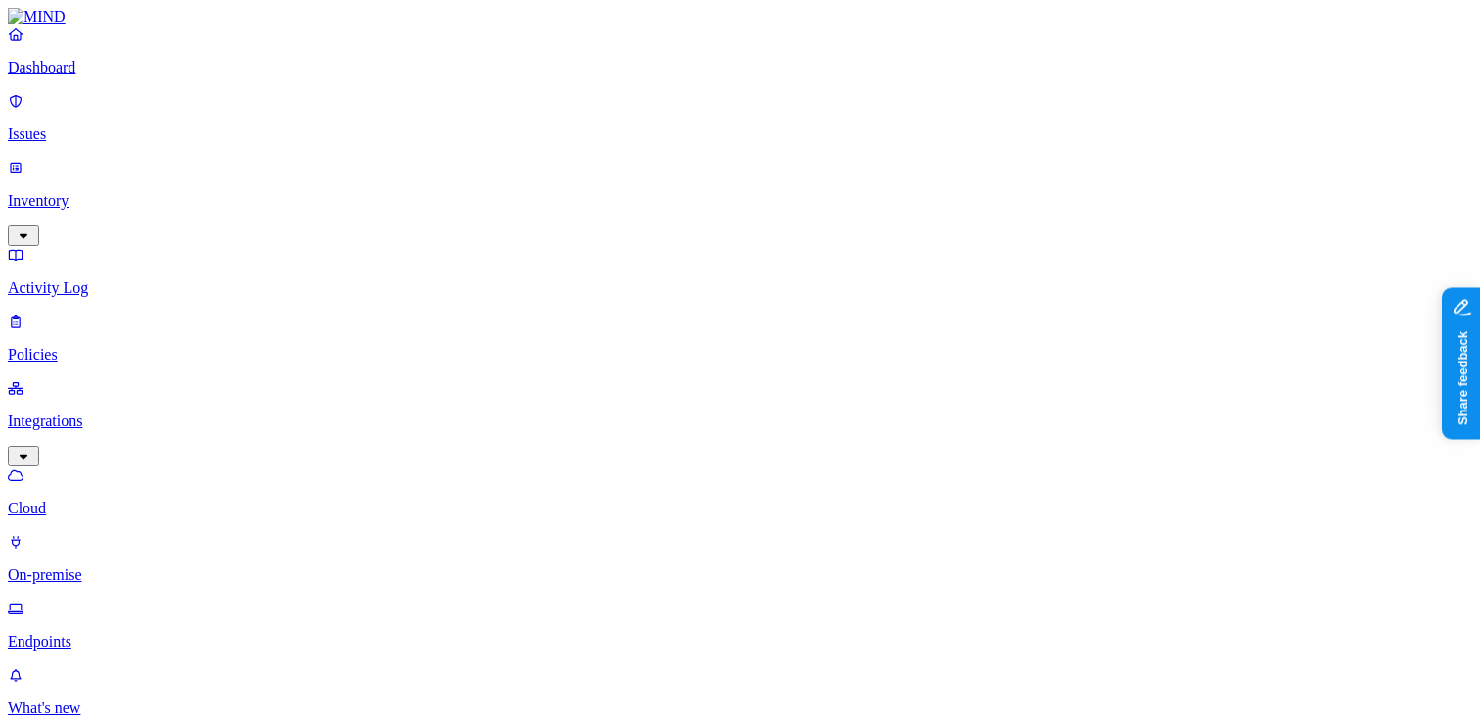
type input "macbook"
type input "mac."
type input "local"
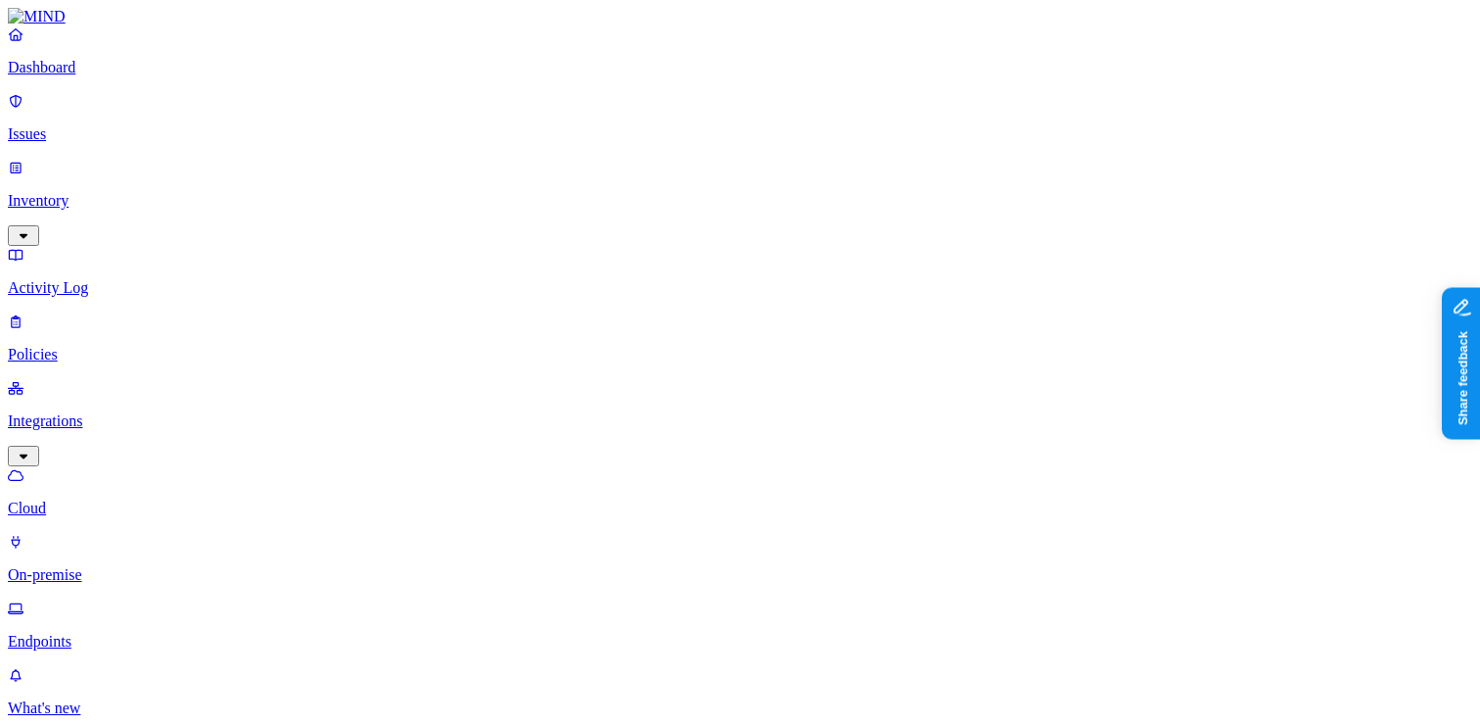
type input "host"
type input "macbook pro"
